Goal: Task Accomplishment & Management: Manage account settings

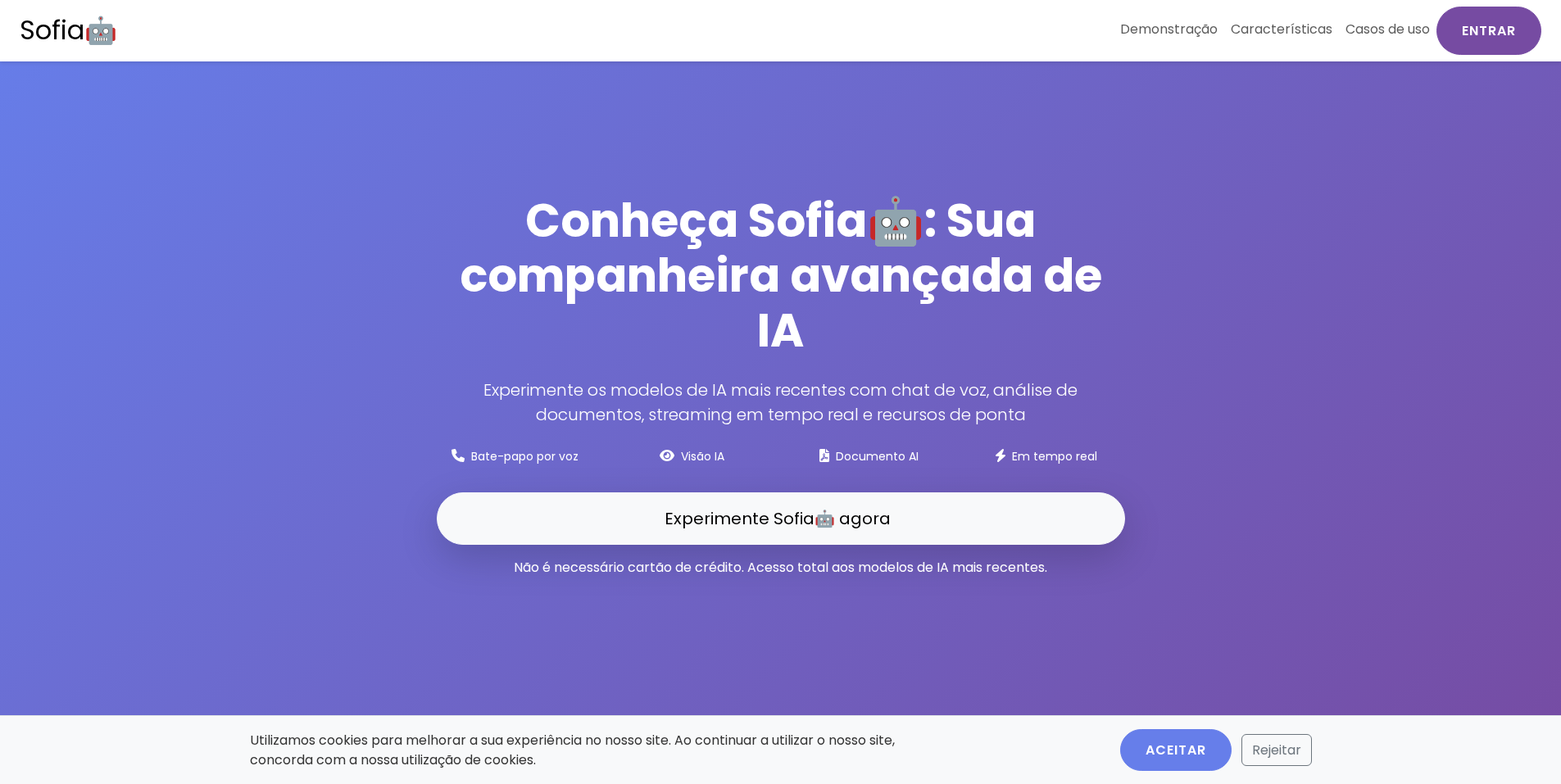
click at [1486, 33] on font "Entrar" at bounding box center [1488, 30] width 54 height 19
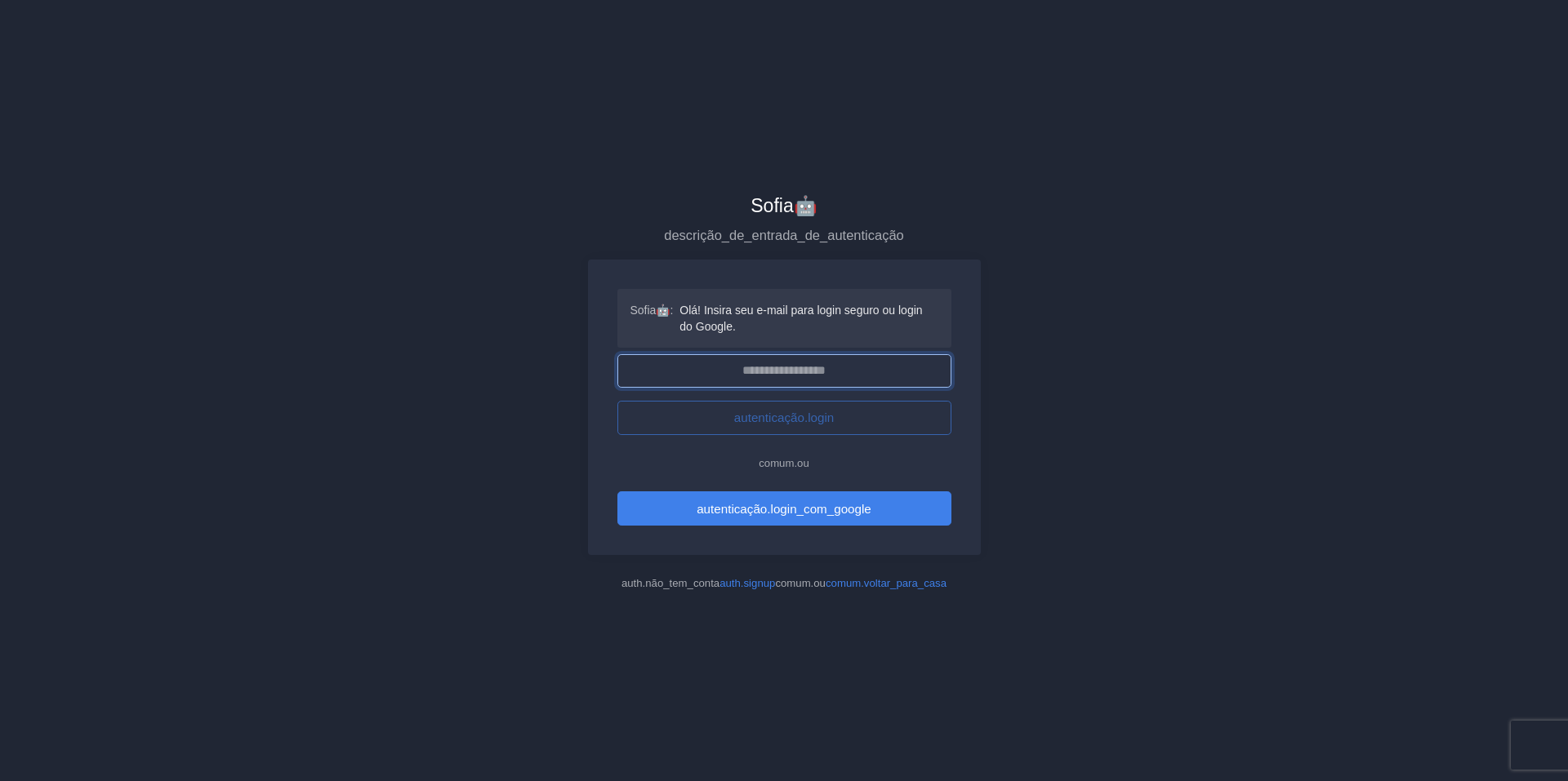
click at [771, 367] on input "email" at bounding box center [784, 371] width 334 height 34
type input "**********"
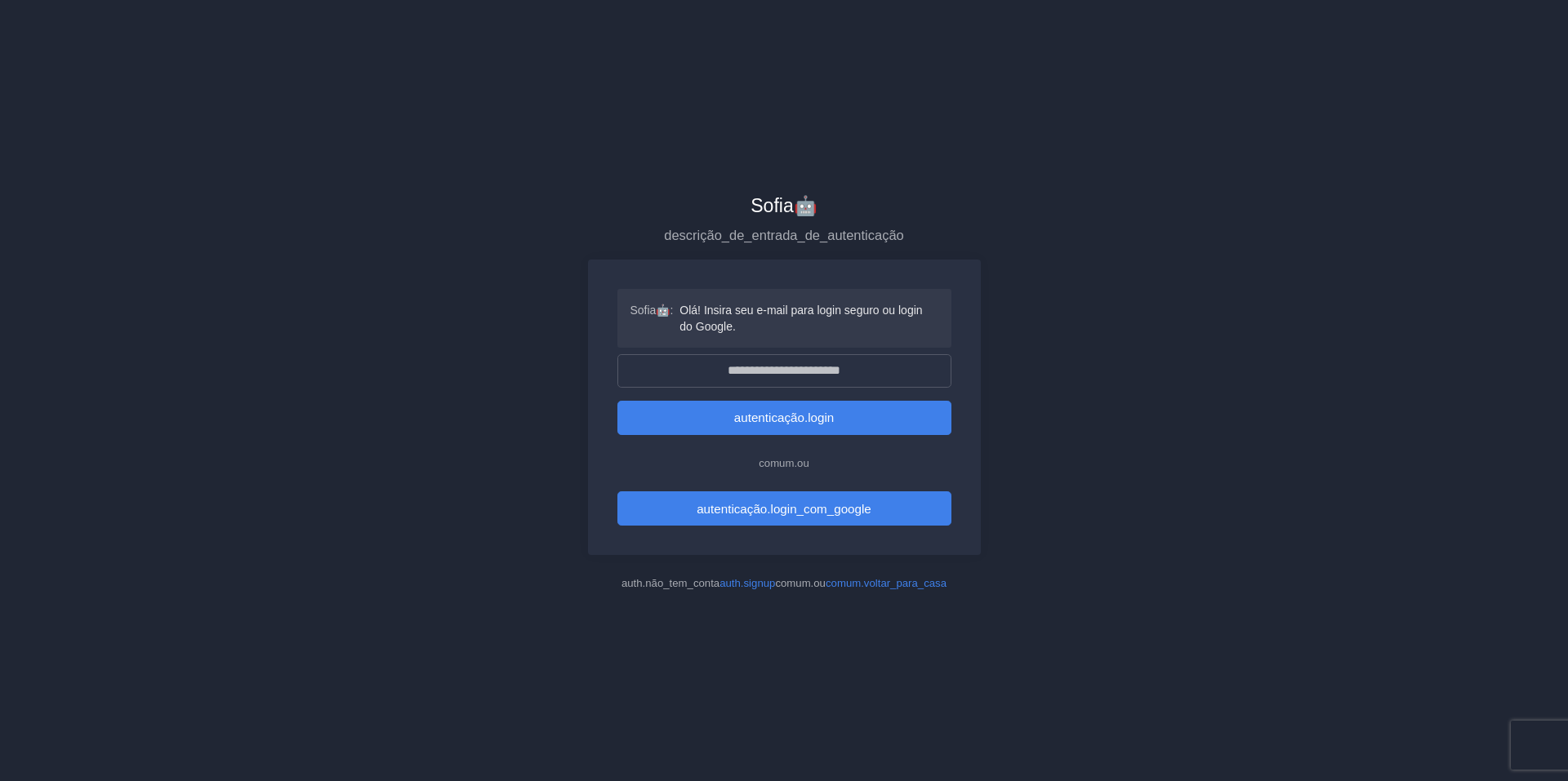
click at [785, 418] on font "autenticação.login" at bounding box center [783, 417] width 100 height 14
